Goal: Book appointment/travel/reservation

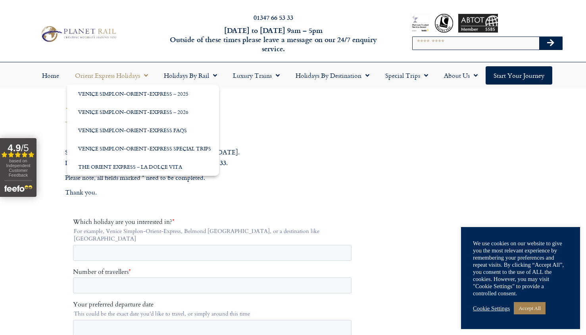
click at [116, 78] on link "Orient Express Holidays" at bounding box center [111, 75] width 89 height 18
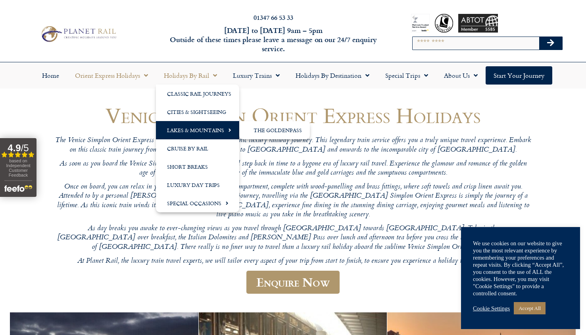
click at [194, 129] on link "Lakes & Mountains" at bounding box center [197, 130] width 83 height 18
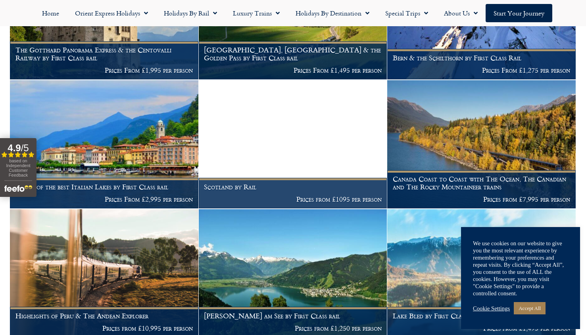
scroll to position [634, 0]
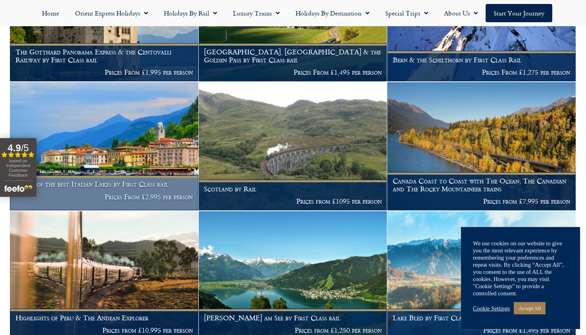
click at [149, 183] on figcaption "A trio of the best Italian Lakes by First Class rail Prices From £2,995 per per…" at bounding box center [104, 192] width 188 height 35
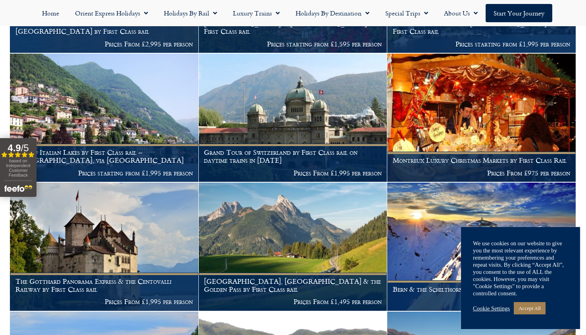
scroll to position [397, 0]
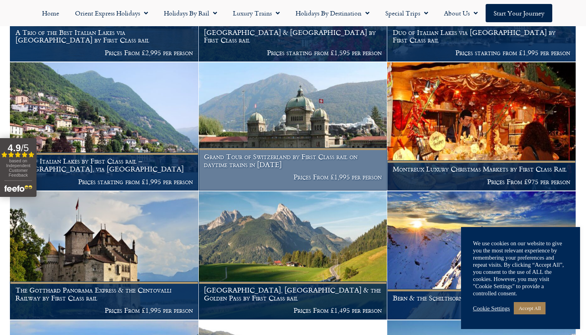
click at [316, 126] on img at bounding box center [293, 126] width 188 height 128
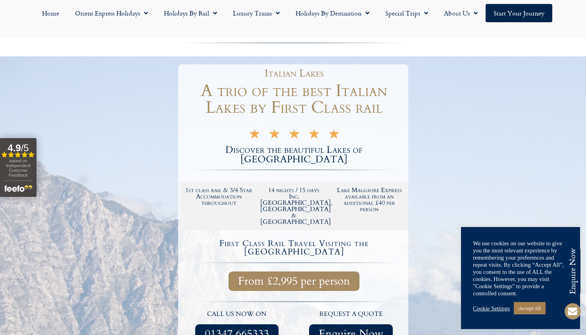
scroll to position [159, 0]
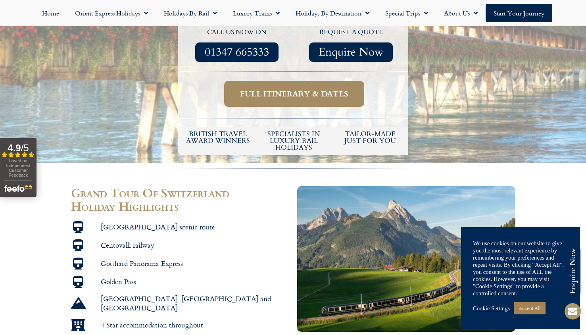
scroll to position [397, 0]
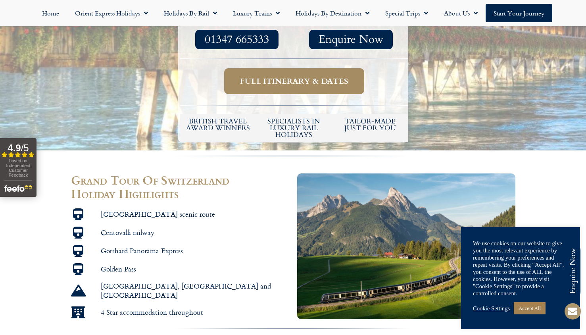
click at [310, 76] on span "Full itinerary & dates" at bounding box center [294, 81] width 108 height 10
click at [488, 308] on link "Cookie Settings" at bounding box center [491, 308] width 37 height 7
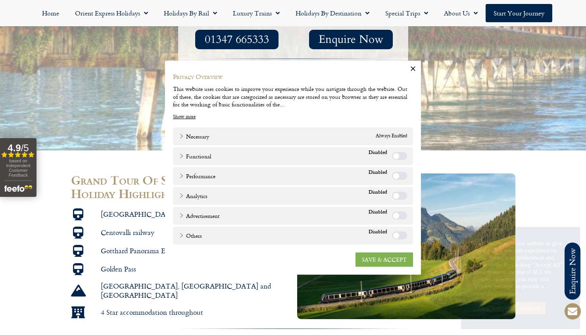
click at [385, 257] on link "SAVE & ACCEPT" at bounding box center [383, 259] width 57 height 14
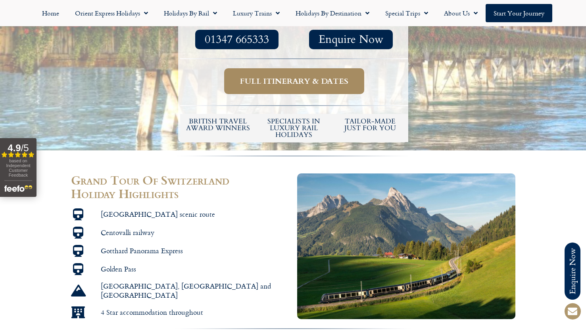
click at [286, 76] on span "Full itinerary & dates" at bounding box center [294, 81] width 108 height 10
click at [305, 68] on link "Full itinerary & dates" at bounding box center [294, 81] width 140 height 26
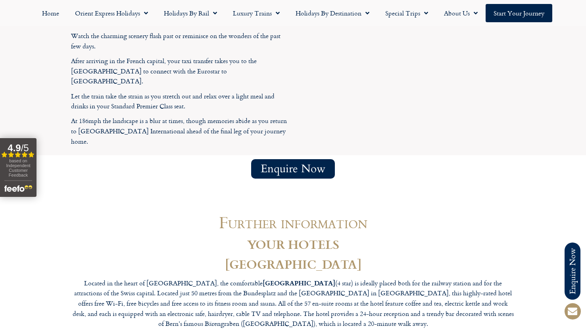
scroll to position [3687, 0]
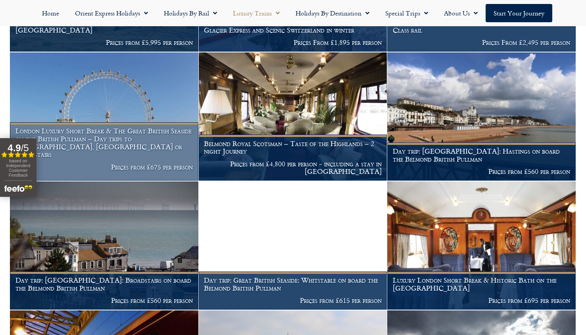
scroll to position [674, 0]
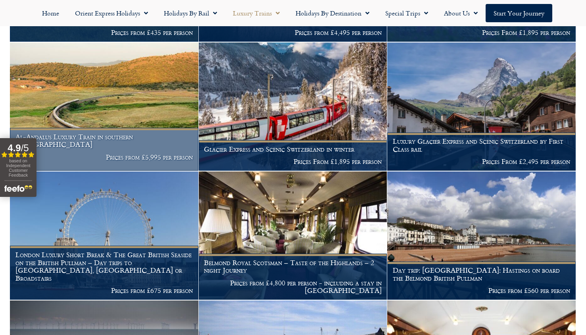
click at [123, 113] on img at bounding box center [104, 106] width 188 height 128
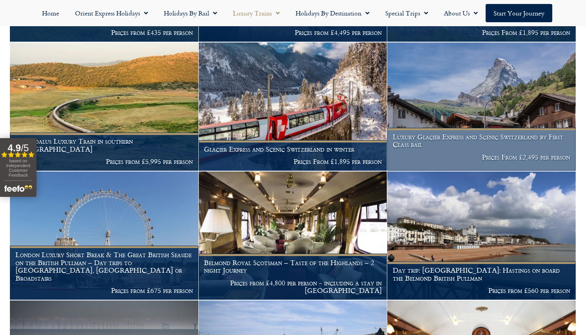
click at [490, 123] on img at bounding box center [481, 106] width 188 height 128
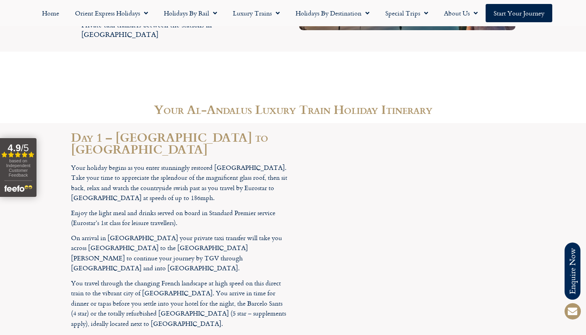
scroll to position [1150, 0]
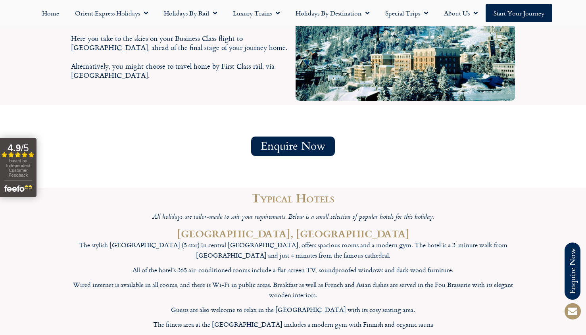
scroll to position [2538, 0]
